Goal: Information Seeking & Learning: Learn about a topic

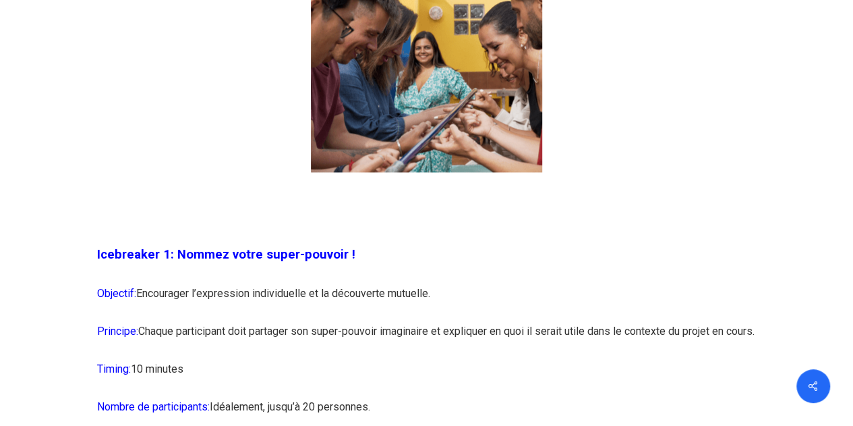
scroll to position [1079, 0]
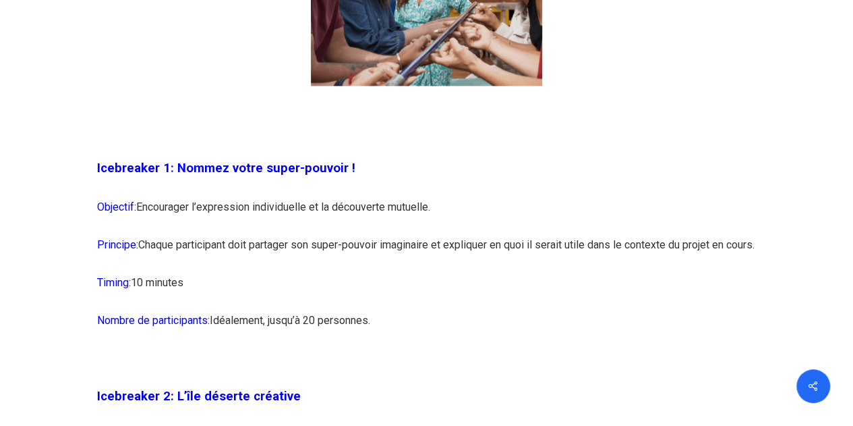
drag, startPoint x: 98, startPoint y: 163, endPoint x: 452, endPoint y: 351, distance: 400.7
click at [424, 334] on p "Nombre de participants: Idéalement, jusqu’à 20 personnes." at bounding box center [427, 328] width 660 height 38
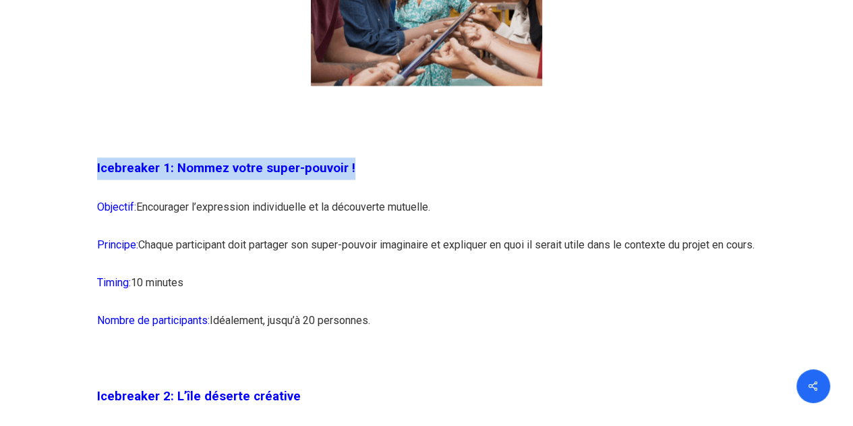
drag, startPoint x: 94, startPoint y: 168, endPoint x: 402, endPoint y: 181, distance: 307.9
copy span "Icebreaker 1: Nommez votre super-pouvoir !"
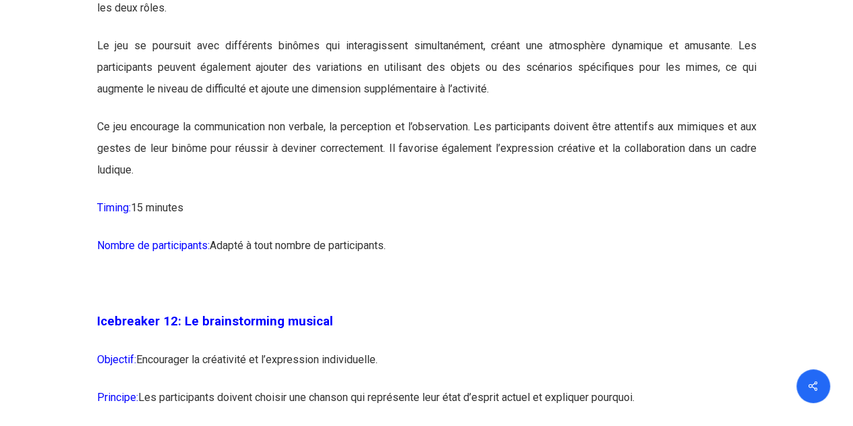
scroll to position [5868, 0]
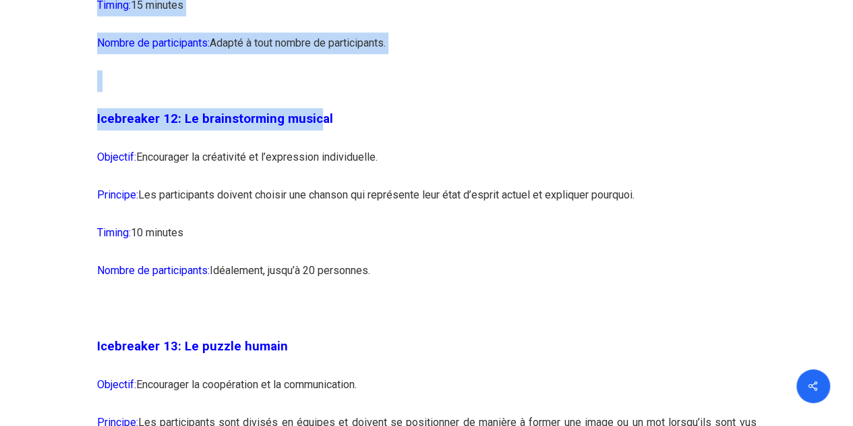
drag, startPoint x: 317, startPoint y: 167, endPoint x: 68, endPoint y: 151, distance: 249.4
click at [146, 146] on p "Icebreaker 12: Le brainstorming musical" at bounding box center [427, 127] width 660 height 38
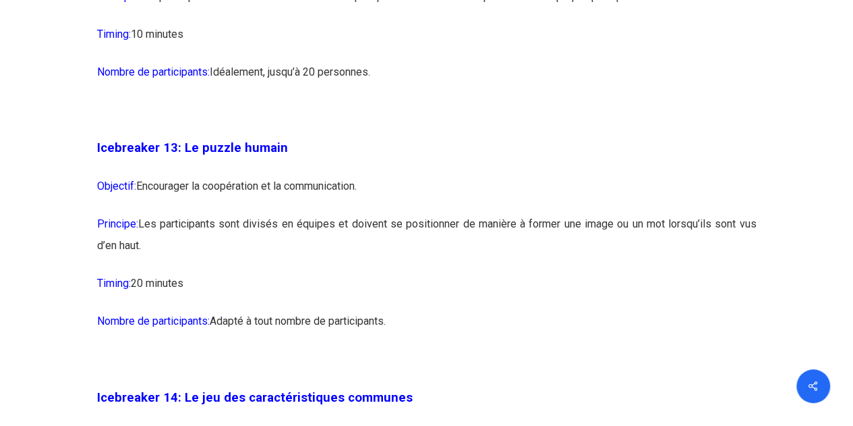
scroll to position [6138, 0]
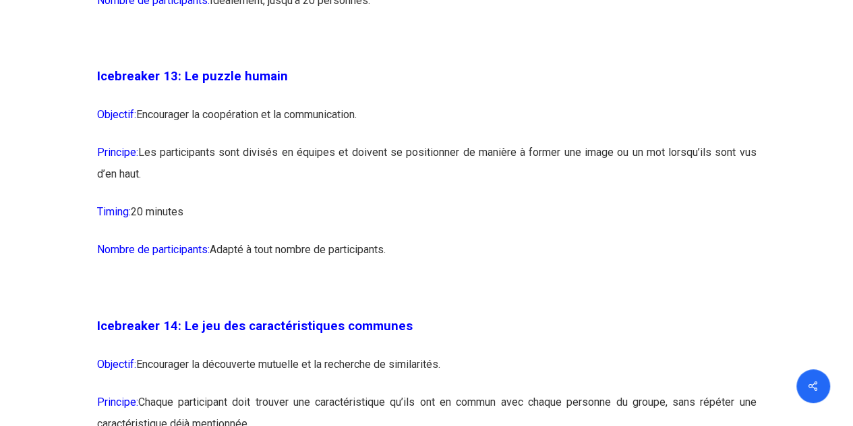
drag, startPoint x: 190, startPoint y: 198, endPoint x: 275, endPoint y: 227, distance: 90.0
click at [275, 201] on p "Principe: Les participants sont divisés en équipes et doivent se positionner de…" at bounding box center [427, 171] width 660 height 59
click at [375, 201] on p "Principe: Les participants sont divisés en équipes et doivent se positionner de…" at bounding box center [427, 171] width 660 height 59
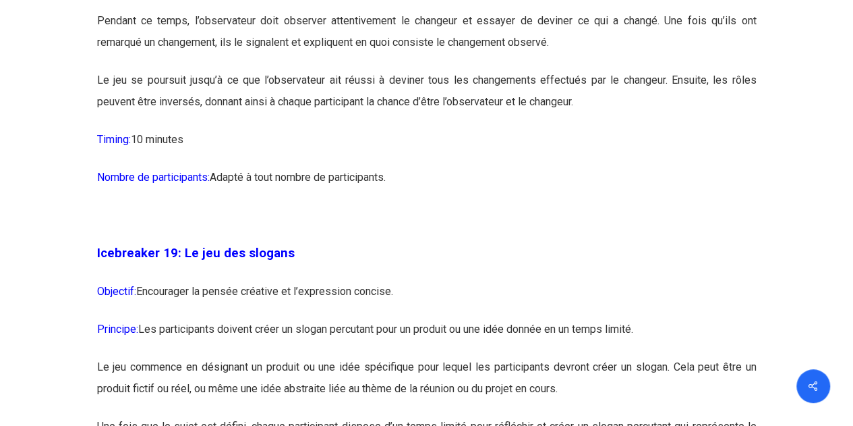
scroll to position [8566, 0]
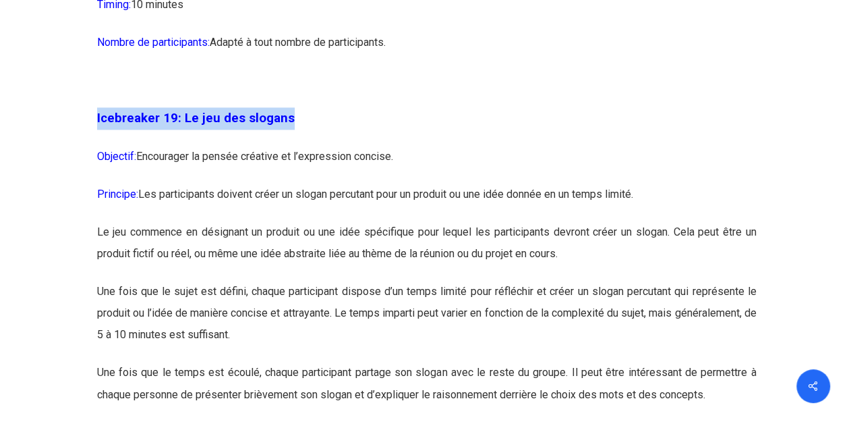
drag, startPoint x: 94, startPoint y: 163, endPoint x: 319, endPoint y: 167, distance: 224.7
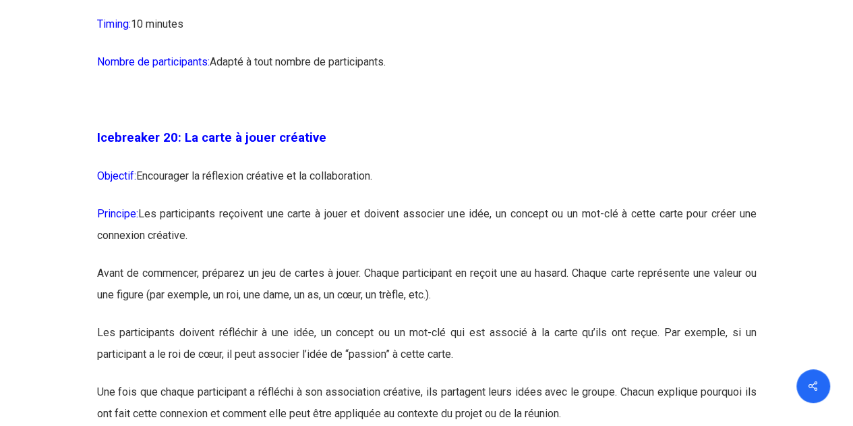
scroll to position [9038, 0]
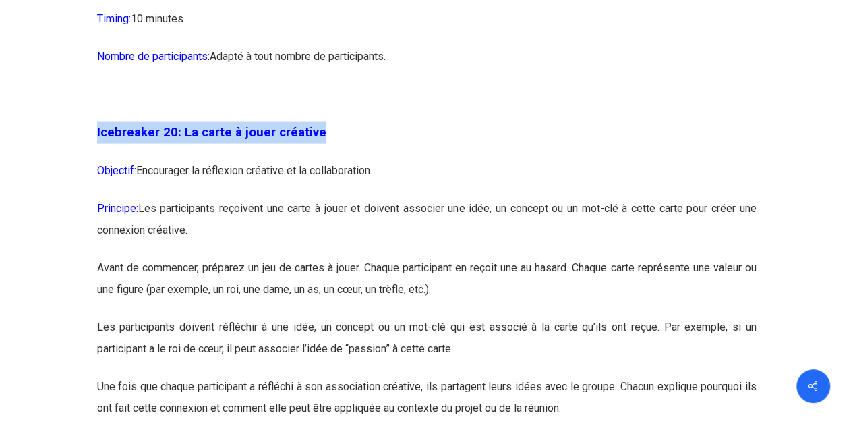
drag, startPoint x: 326, startPoint y: 182, endPoint x: 91, endPoint y: 189, distance: 235.5
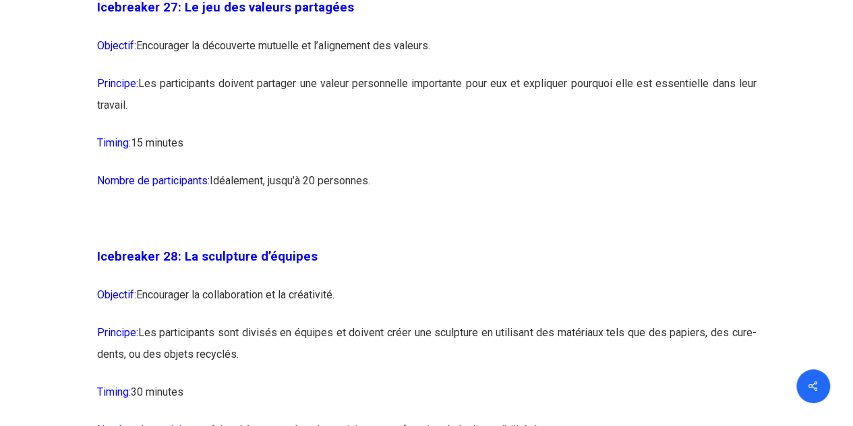
scroll to position [12546, 0]
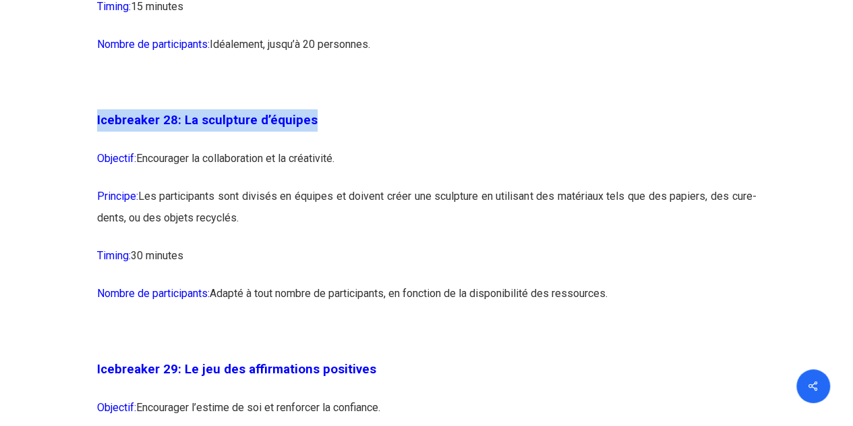
drag, startPoint x: 338, startPoint y: 192, endPoint x: 271, endPoint y: 209, distance: 68.9
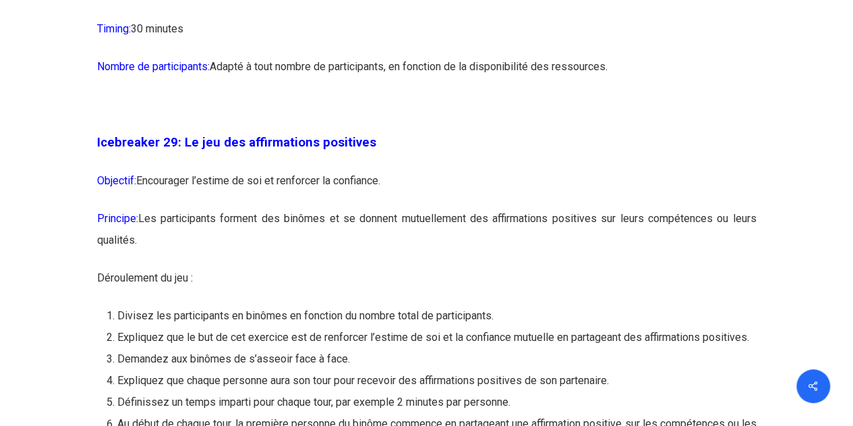
scroll to position [12816, 0]
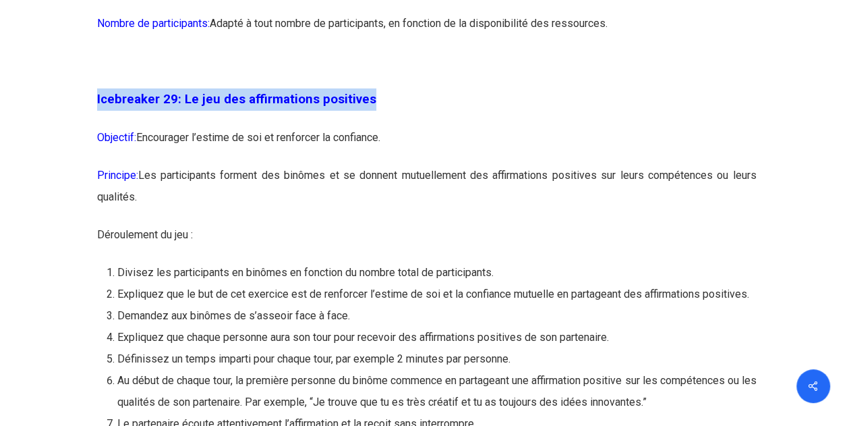
drag, startPoint x: 97, startPoint y: 169, endPoint x: 422, endPoint y: 177, distance: 325.2
click at [422, 127] on p "Icebreaker 29: Le jeu des affirmations positives" at bounding box center [427, 107] width 660 height 38
